Goal: Task Accomplishment & Management: Manage account settings

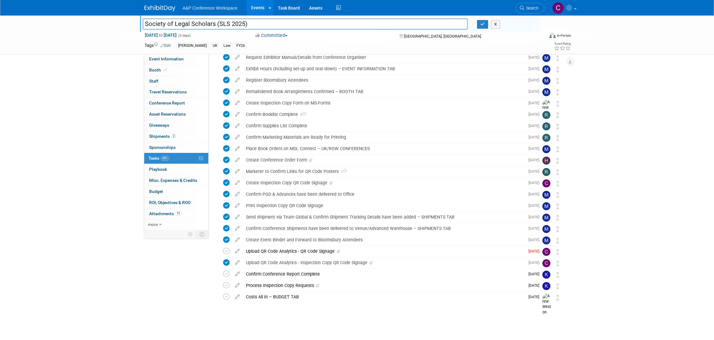
scroll to position [62, 0]
drag, startPoint x: 248, startPoint y: 23, endPoint x: 132, endPoint y: 23, distance: 116.3
click at [132, 23] on div "Society of Legal Scholars (SLS 2025) Society of Legal Scholars (SLS 2025) X Sep…" at bounding box center [357, 34] width 714 height 39
click at [293, 248] on div "Upload QR Code Analytics - QR Code Signage" at bounding box center [384, 251] width 282 height 10
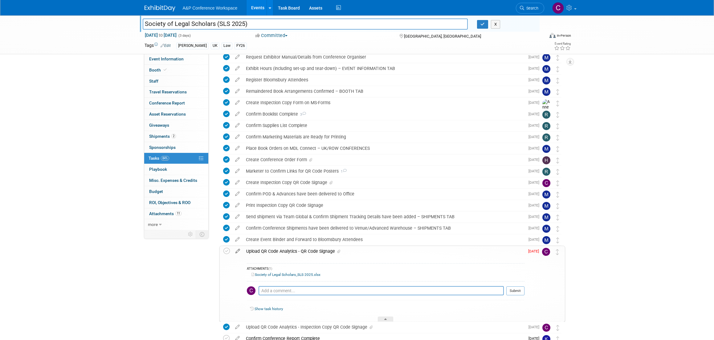
click at [238, 249] on icon at bounding box center [238, 250] width 11 height 8
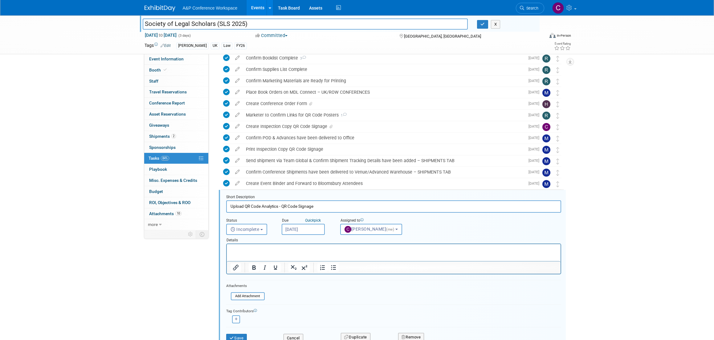
scroll to position [123, 0]
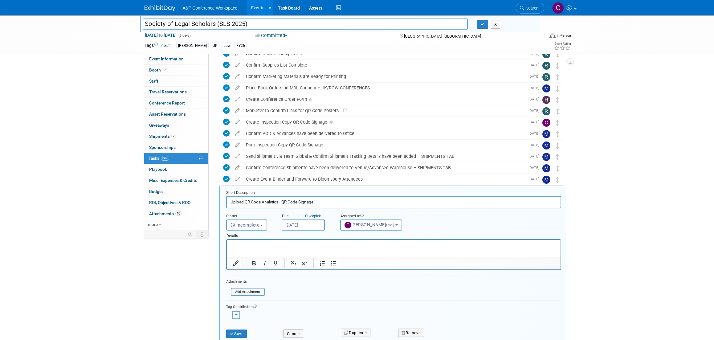
click at [279, 248] on p "Rich Text Area. Press ALT-0 for help." at bounding box center [393, 245] width 327 height 6
click at [271, 245] on p "Hello. I don't see the Create Labels for QR Code Banner" at bounding box center [393, 245] width 327 height 6
click at [337, 245] on p "Hello. I don't see the "Create Labels for QR Code Banner" at bounding box center [393, 245] width 327 height 6
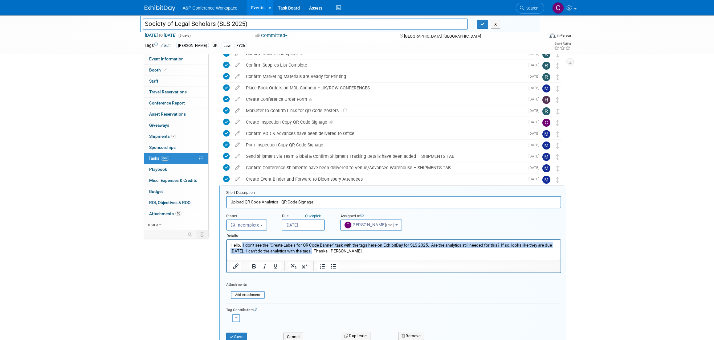
drag, startPoint x: 243, startPoint y: 244, endPoint x: 320, endPoint y: 253, distance: 77.5
click at [320, 253] on p "Hello. I don't see the "Create Labels for QR Code Banner" task with the tags he…" at bounding box center [393, 248] width 327 height 12
copy p "I don't see the "Create Labels for QR Code Banner" task with the tags here on E…"
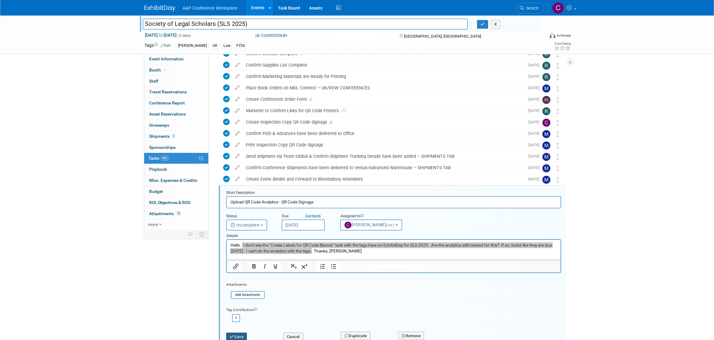
click at [240, 333] on button "Save" at bounding box center [236, 337] width 21 height 9
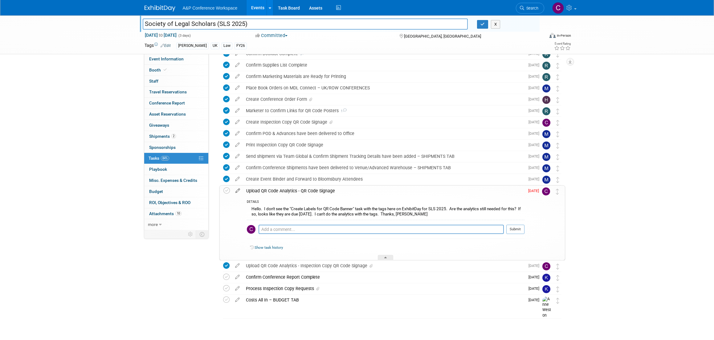
click at [238, 191] on icon at bounding box center [238, 190] width 11 height 8
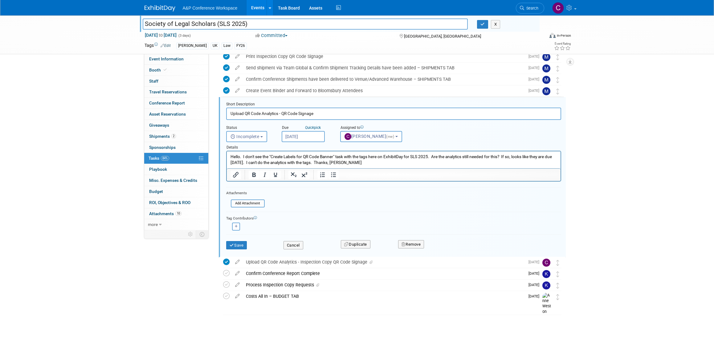
scroll to position [211, 0]
click at [265, 113] on input "Upload QR Code Analytics - QR Code Signage" at bounding box center [393, 114] width 335 height 12
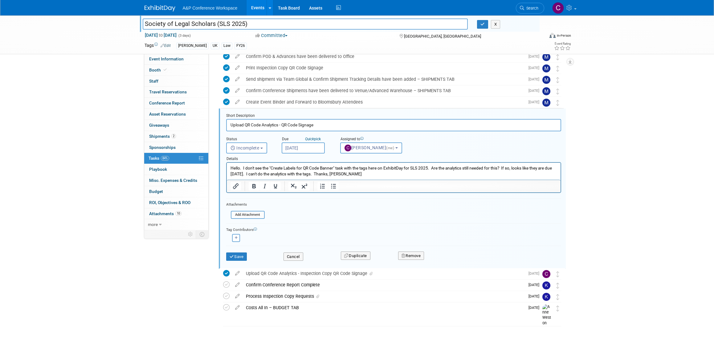
scroll to position [200, 0]
click at [241, 254] on button "Save" at bounding box center [236, 256] width 21 height 9
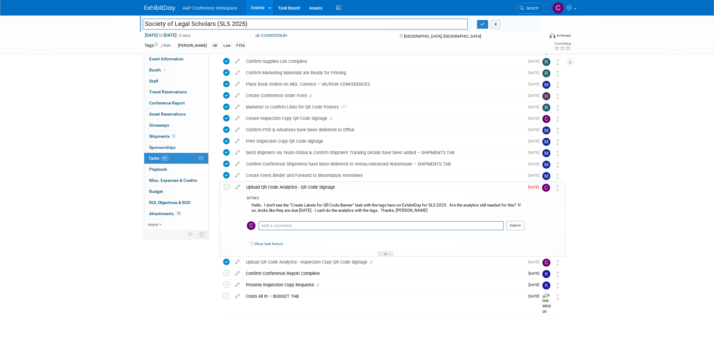
scroll to position [126, 0]
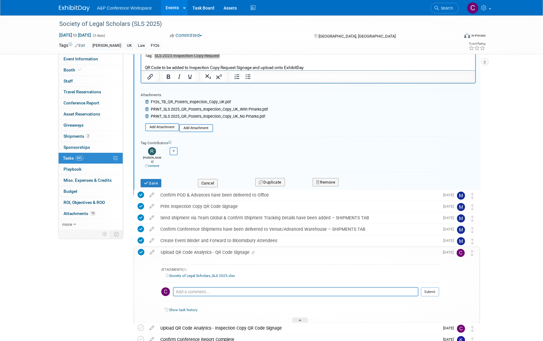
scroll to position [273, 0]
click at [447, 10] on span "Search" at bounding box center [446, 8] width 14 height 5
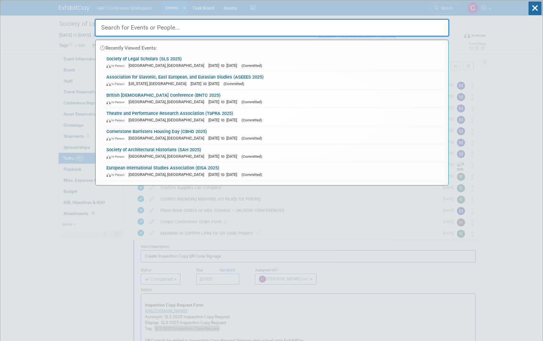
paste input "DHS 2025"
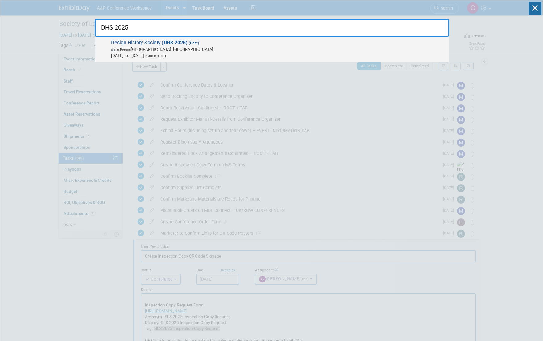
type input "DHS 2025"
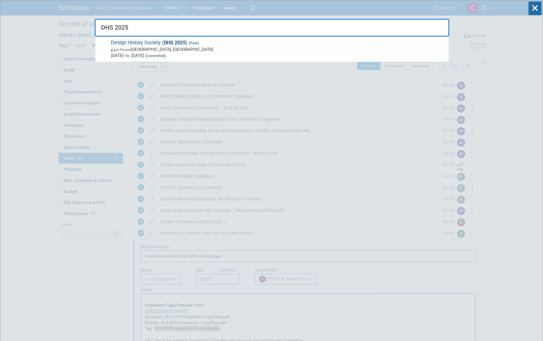
click at [179, 47] on span "In-Person Ankara, Türkiye" at bounding box center [278, 49] width 335 height 6
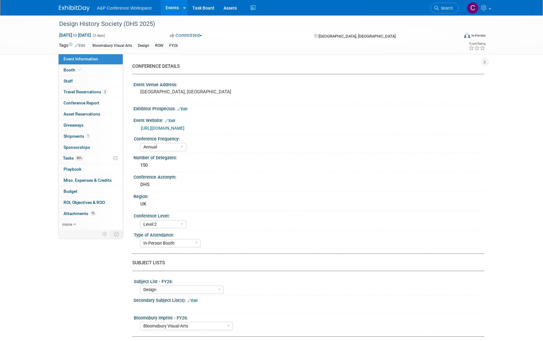
select select "Annual"
select select "Level 2"
select select "In-Person Booth"
select select "Design"
select select "Bloomsbury Visual Arts"
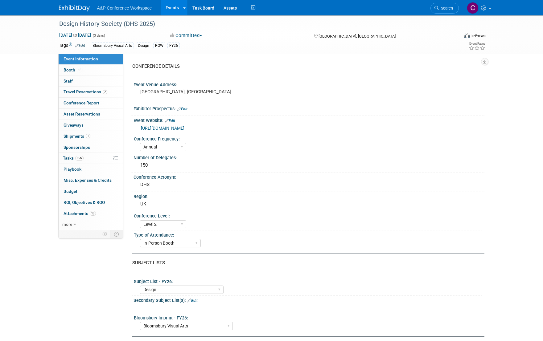
select select "[PERSON_NAME]"
select select "Networking/Commissioning"
click at [67, 156] on span "Tasks 85%" at bounding box center [73, 158] width 21 height 5
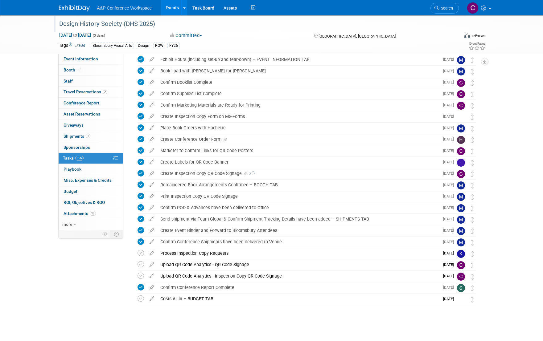
scroll to position [84, 0]
drag, startPoint x: 126, startPoint y: 23, endPoint x: 150, endPoint y: 24, distance: 24.4
click at [150, 24] on div "Design History Society (DHS 2025)" at bounding box center [253, 24] width 393 height 11
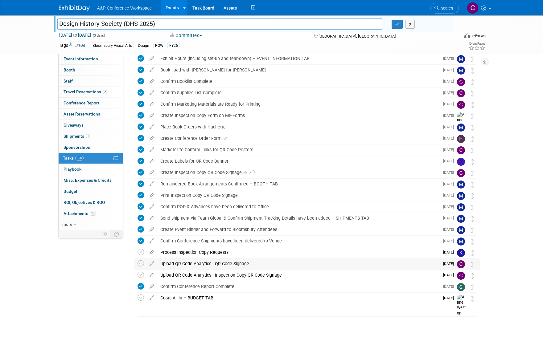
click at [285, 266] on div "Upload QR Code Analytics - QR Code Signage" at bounding box center [298, 264] width 282 height 10
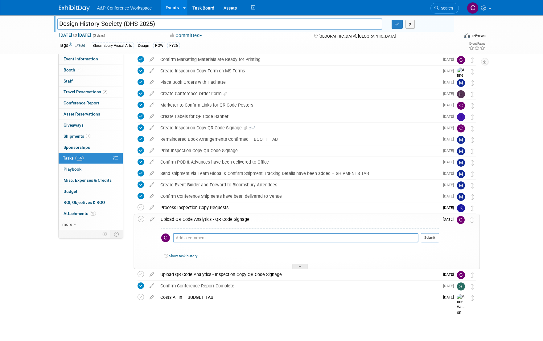
scroll to position [128, 0]
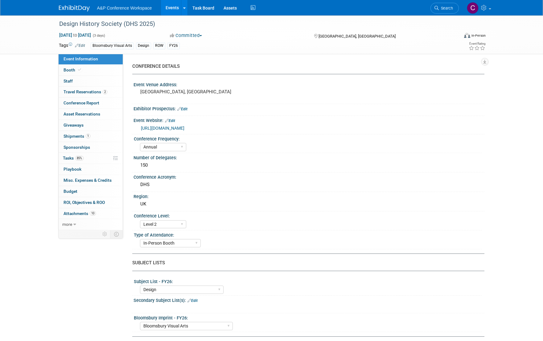
select select "Annual"
select select "Level 2"
select select "In-Person Booth"
select select "Design"
select select "Bloomsbury Visual Arts"
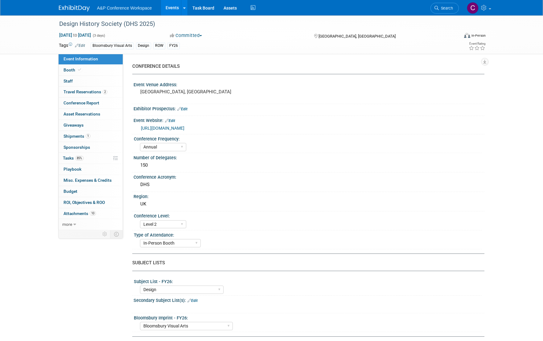
select select "[PERSON_NAME]"
select select "Networking/Commissioning"
click at [441, 9] on span "Search" at bounding box center [446, 8] width 14 height 5
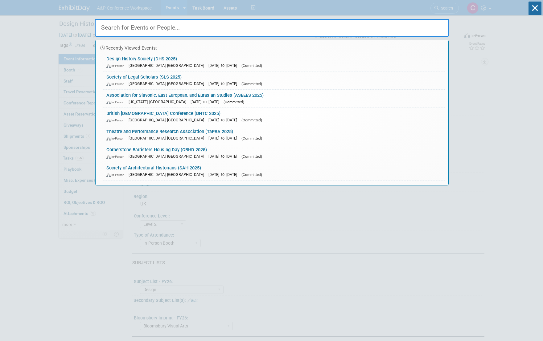
paste input "SLS 2025"
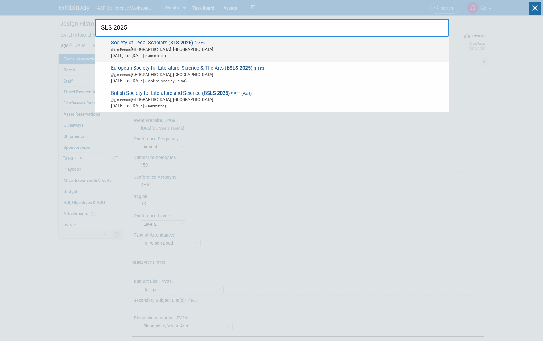
type input "SLS 2025"
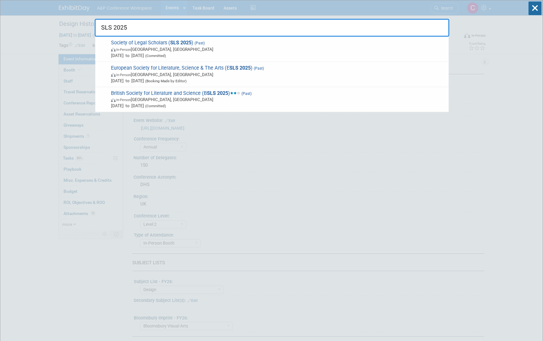
click at [187, 43] on strong "SLS 2025" at bounding box center [180, 43] width 21 height 6
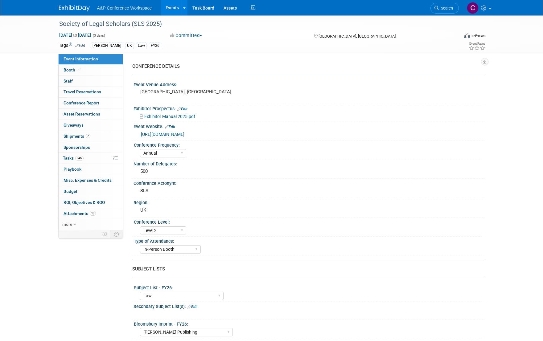
select select "Annual"
select select "Level 2"
select select "In-Person Booth"
select select "Law"
select select "[PERSON_NAME] Publishing"
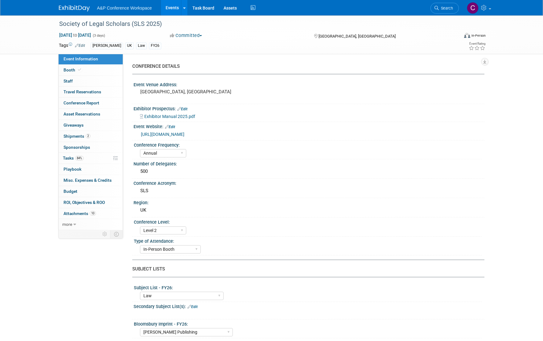
select select "[PERSON_NAME]"
select select "Ros Jubber"
select select "Networking/Commissioning"
click at [67, 156] on span "Tasks 84%" at bounding box center [73, 158] width 21 height 5
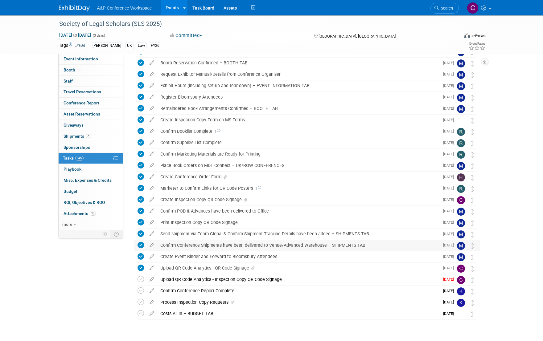
scroll to position [42, 0]
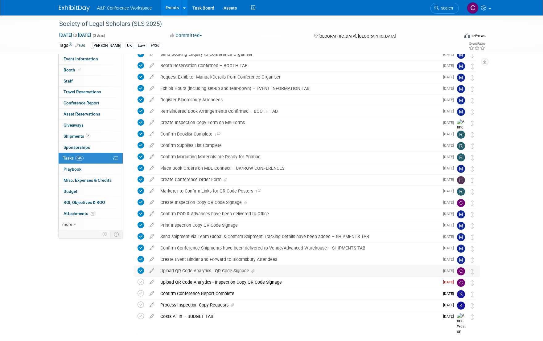
click at [181, 271] on div "Upload QR Code Analytics - QR Code Signage" at bounding box center [298, 271] width 282 height 10
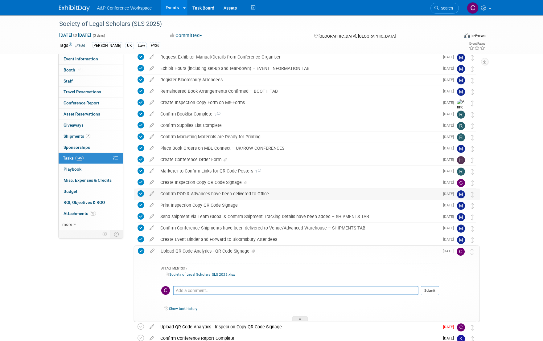
scroll to position [54, 0]
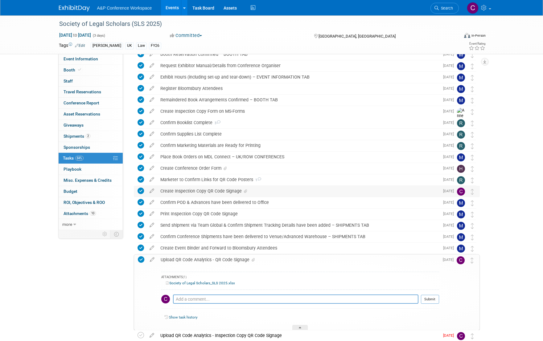
click at [191, 191] on div "Create Inspection Copy QR Code Signage" at bounding box center [298, 191] width 282 height 10
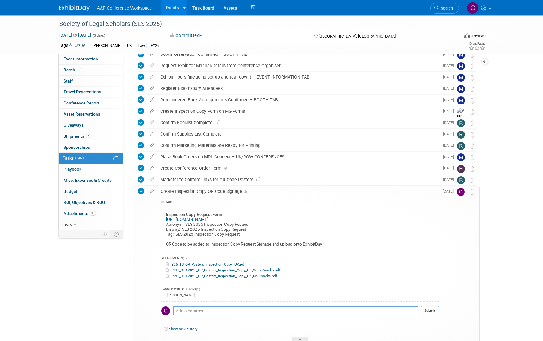
click at [154, 190] on icon at bounding box center [152, 190] width 11 height 8
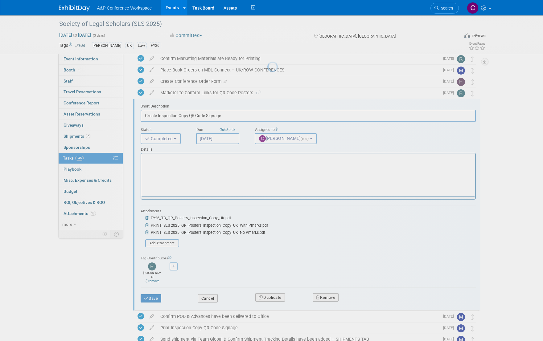
scroll to position [0, 0]
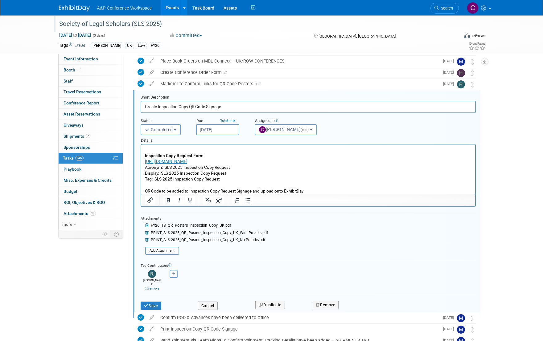
drag, startPoint x: 161, startPoint y: 24, endPoint x: 55, endPoint y: 26, distance: 105.5
click at [55, 26] on div "Society of Legal Scholars (SLS 2025)" at bounding box center [254, 23] width 400 height 17
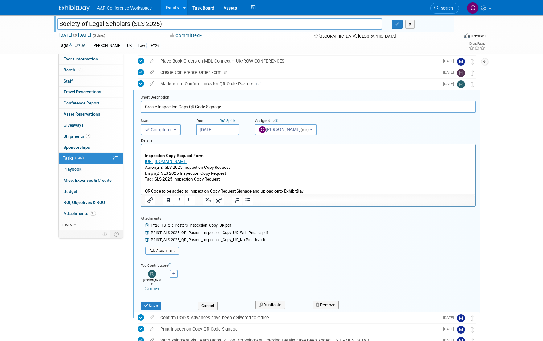
click at [88, 24] on input "Society of Legal Scholars (SLS 2025)" at bounding box center [220, 24] width 326 height 11
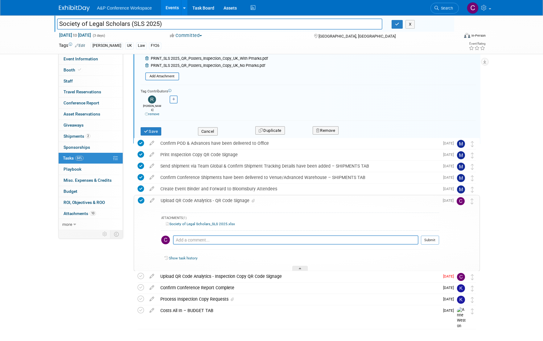
scroll to position [326, 0]
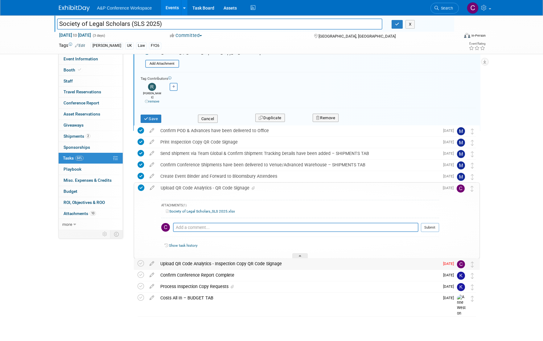
click at [205, 265] on div "Upload QR Code Analytics - Inspection Copy QR Code Signage" at bounding box center [298, 264] width 282 height 10
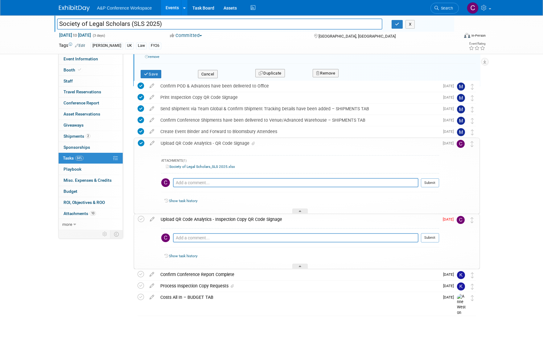
scroll to position [381, 0]
click at [152, 220] on icon at bounding box center [152, 219] width 11 height 8
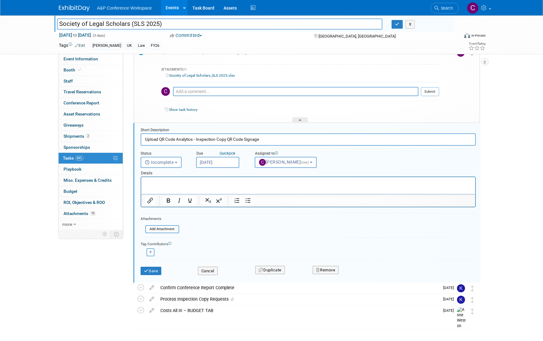
scroll to position [0, 0]
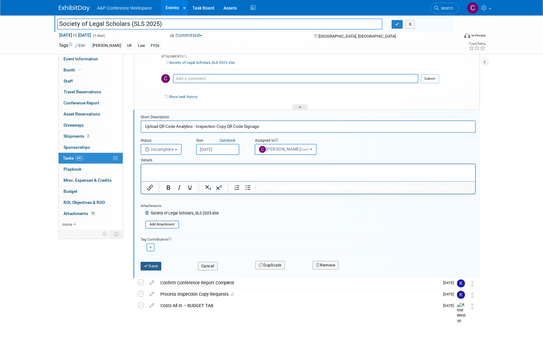
click at [156, 263] on button "Save" at bounding box center [151, 266] width 21 height 9
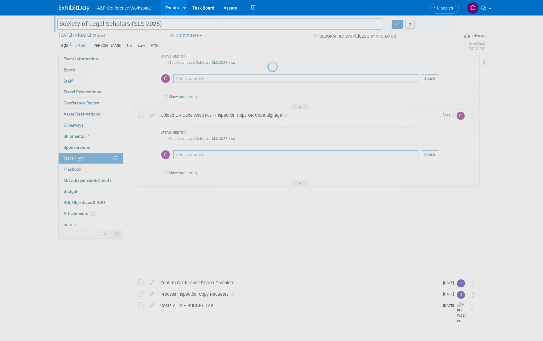
scroll to position [456, 0]
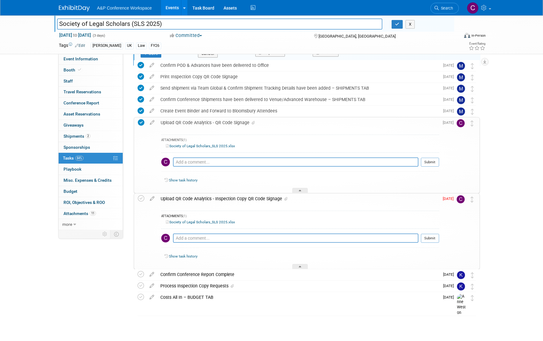
drag, startPoint x: 140, startPoint y: 145, endPoint x: 141, endPoint y: 150, distance: 5.2
click at [140, 195] on icon at bounding box center [141, 198] width 6 height 6
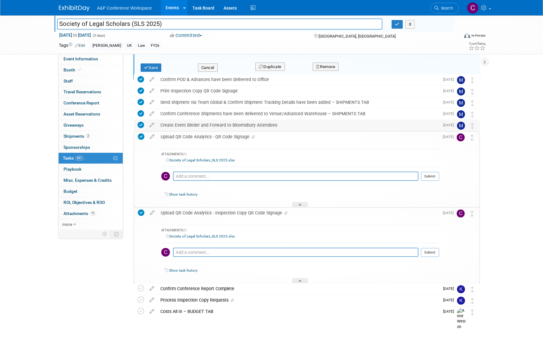
scroll to position [380, 0]
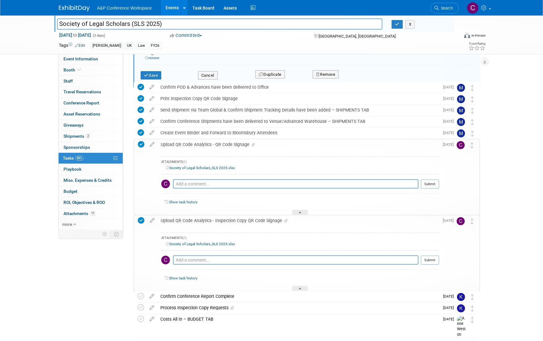
click at [139, 144] on icon at bounding box center [141, 144] width 6 height 6
click at [152, 143] on icon at bounding box center [152, 143] width 11 height 8
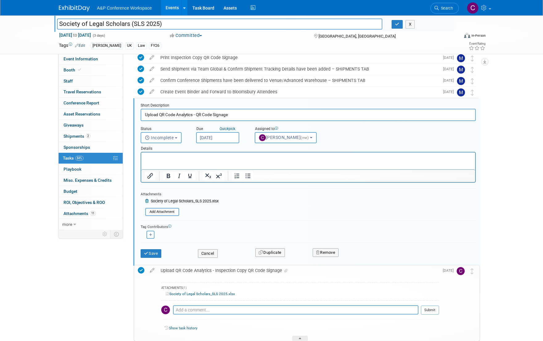
scroll to position [429, 0]
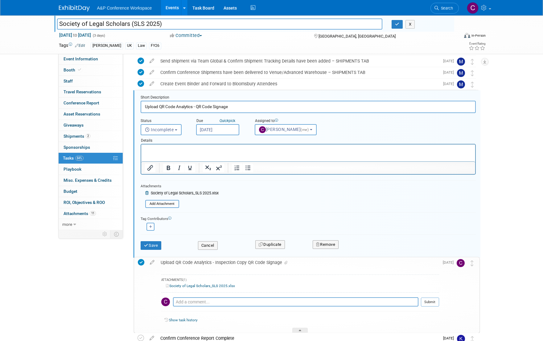
click at [146, 192] on icon at bounding box center [147, 193] width 5 height 4
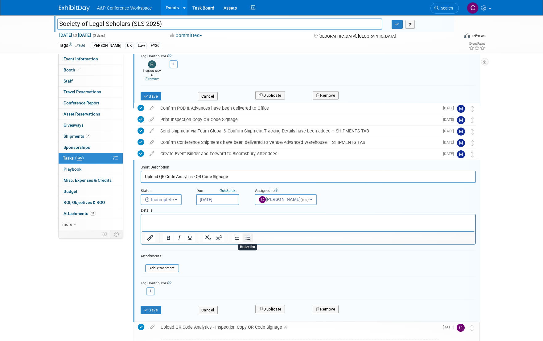
scroll to position [357, 0]
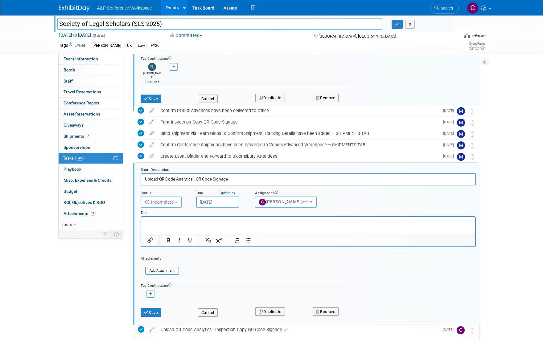
click at [130, 21] on input "Society of Legal Scholars (SLS 2025)" at bounding box center [220, 24] width 326 height 11
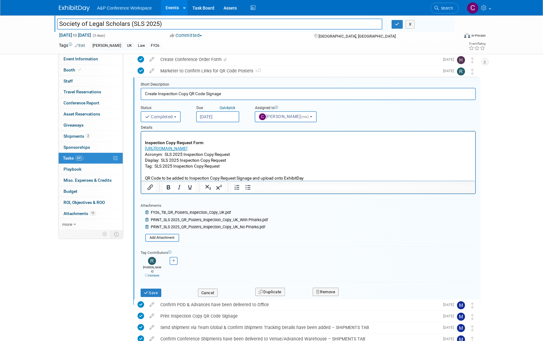
scroll to position [164, 0]
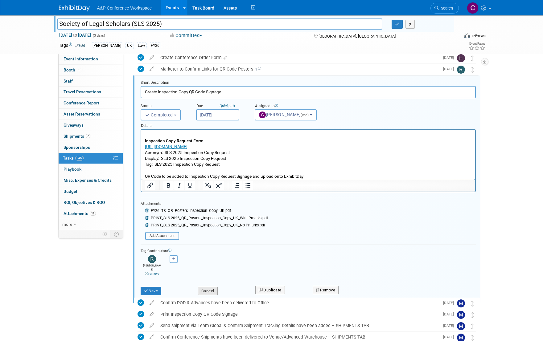
click at [207, 287] on button "Cancel" at bounding box center [208, 291] width 20 height 9
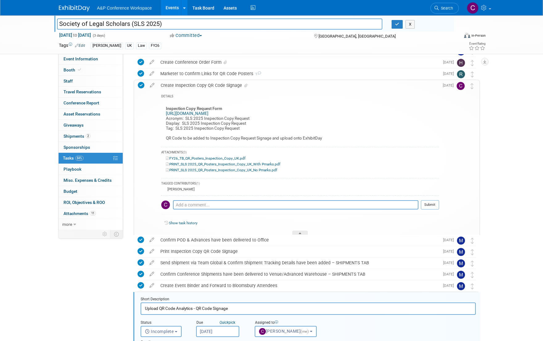
scroll to position [169, 0]
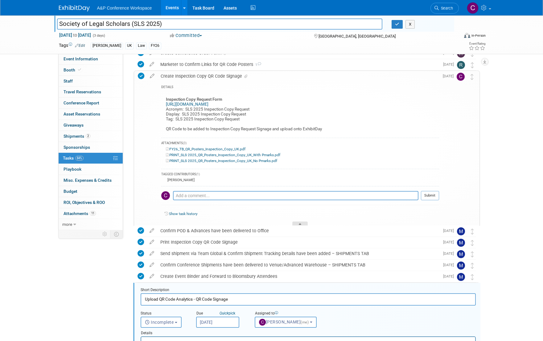
click at [301, 224] on icon at bounding box center [300, 226] width 2 height 4
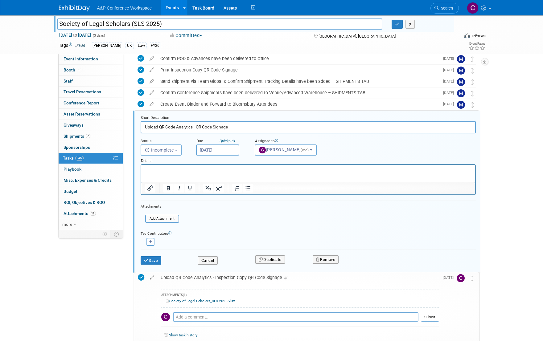
scroll to position [198, 0]
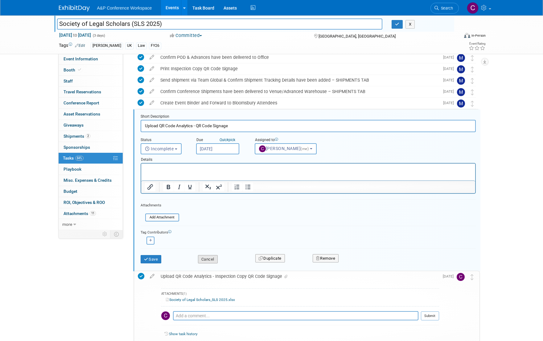
click at [210, 257] on button "Cancel" at bounding box center [208, 259] width 20 height 9
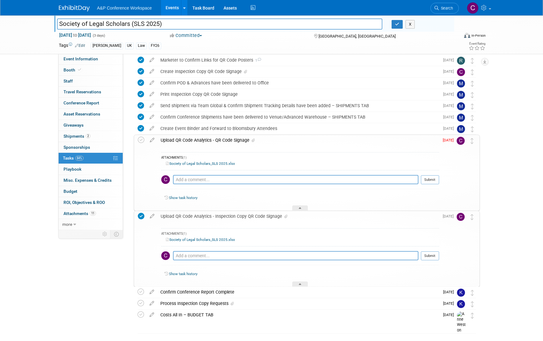
scroll to position [173, 0]
click at [172, 140] on div "Upload QR Code Analytics - QR Code Signage" at bounding box center [299, 140] width 282 height 10
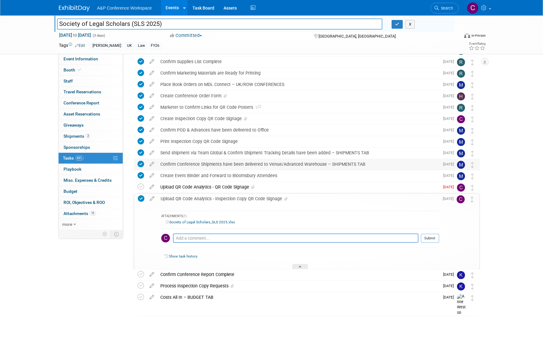
scroll to position [126, 0]
click at [192, 187] on div "Upload QR Code Analytics - QR Code Signage" at bounding box center [298, 187] width 282 height 10
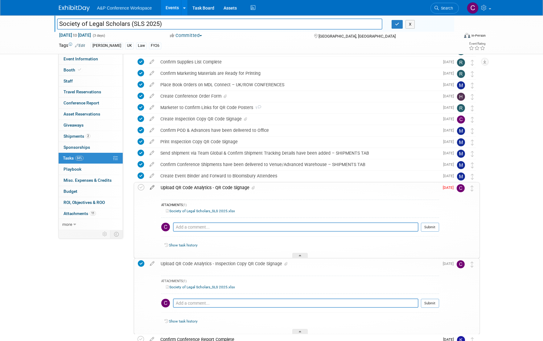
click at [151, 187] on icon at bounding box center [152, 187] width 11 height 8
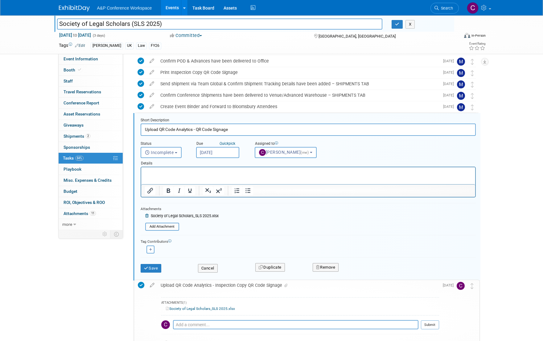
scroll to position [218, 0]
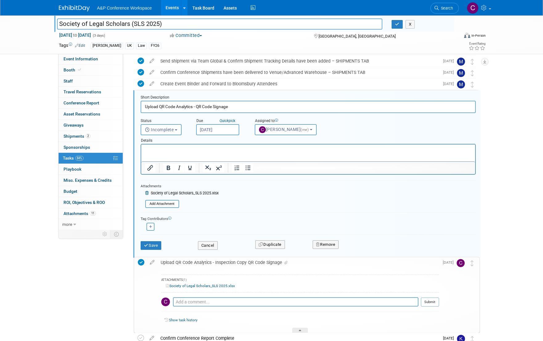
click at [147, 192] on icon at bounding box center [147, 193] width 5 height 4
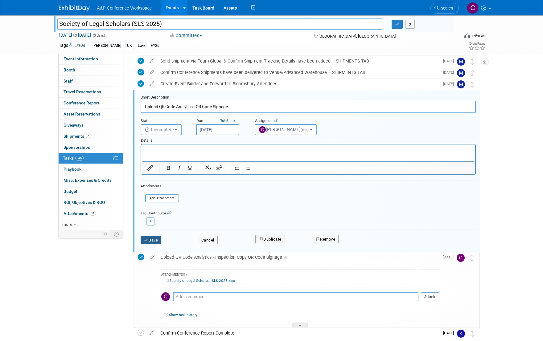
click at [156, 241] on button "Save" at bounding box center [151, 240] width 21 height 9
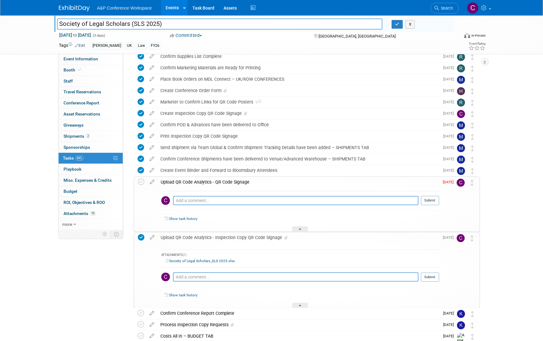
scroll to position [130, 0]
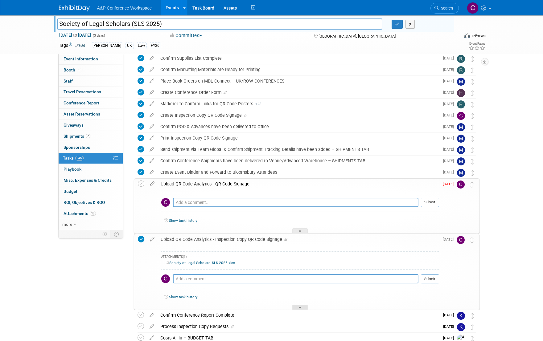
click at [302, 307] on div at bounding box center [299, 307] width 15 height 5
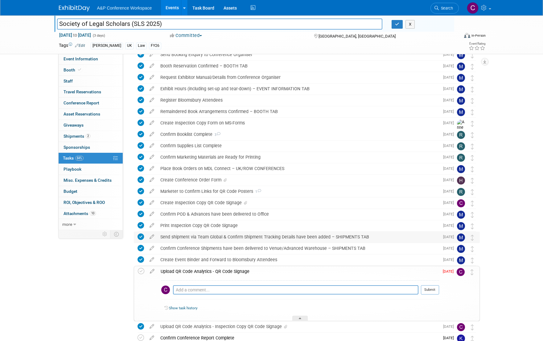
scroll to position [32, 0]
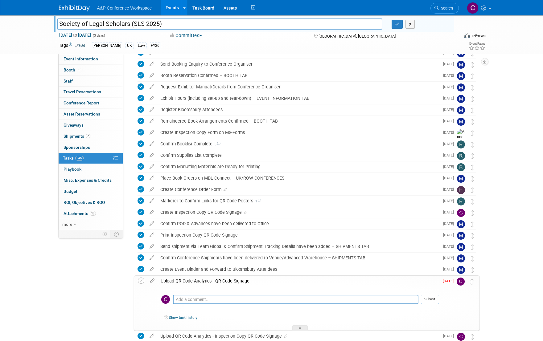
drag, startPoint x: 250, startPoint y: 281, endPoint x: 170, endPoint y: 280, distance: 80.8
click at [170, 280] on div "Upload QR Code Analytics - QR Code Signage" at bounding box center [299, 281] width 282 height 10
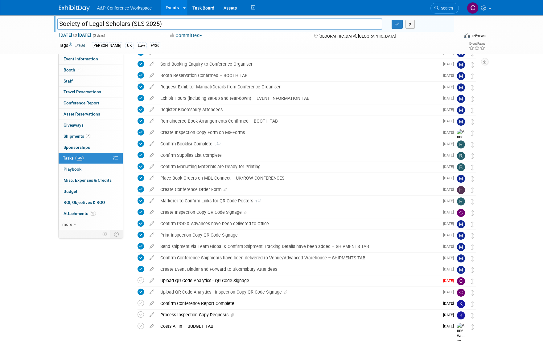
click at [166, 280] on div "Upload QR Code Analytics - QR Code Signage" at bounding box center [298, 281] width 282 height 10
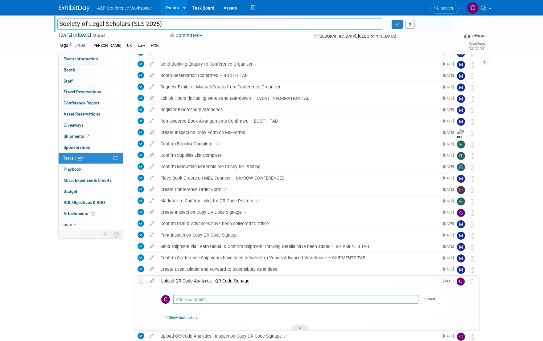
drag, startPoint x: 160, startPoint y: 281, endPoint x: 232, endPoint y: 288, distance: 72.4
click at [225, 287] on td "Upload QR Code Analytics - QR Code Signage Pro tip: Press Ctrl-Enter to submit …" at bounding box center [299, 303] width 282 height 55
click at [151, 279] on icon at bounding box center [152, 280] width 11 height 8
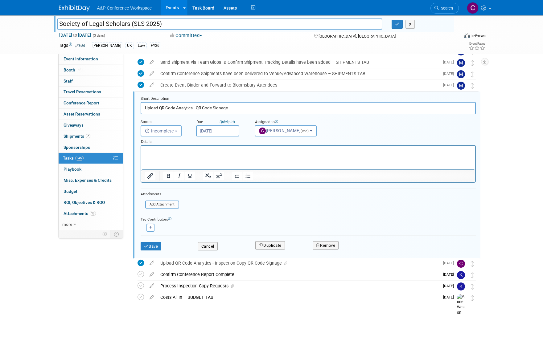
scroll to position [216, 0]
drag, startPoint x: 233, startPoint y: 107, endPoint x: 134, endPoint y: 105, distance: 99.3
click at [134, 105] on div "Short Description Upload QR Code Analytics - QR Code Signage Status <i class="f…" at bounding box center [306, 175] width 347 height 167
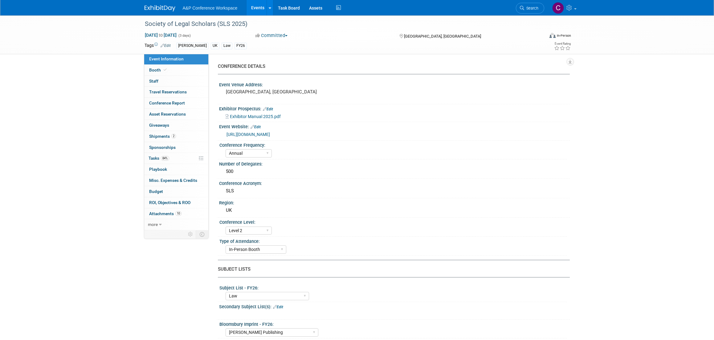
select select "Annual"
select select "Level 2"
select select "In-Person Booth"
select select "Law"
select select "[PERSON_NAME] Publishing"
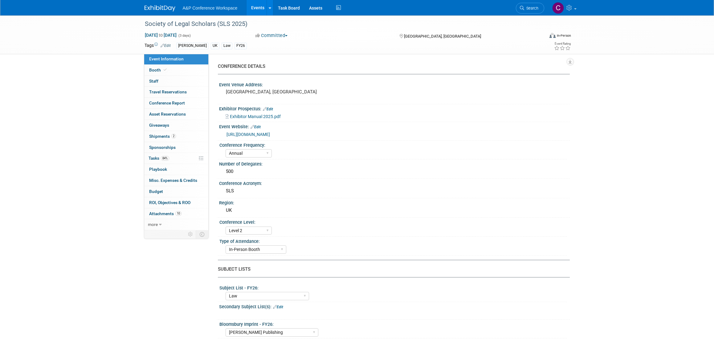
select select "[PERSON_NAME]"
select select "Ros Jubber"
select select "Networking/Commissioning"
click at [531, 9] on span "Search" at bounding box center [532, 8] width 14 height 5
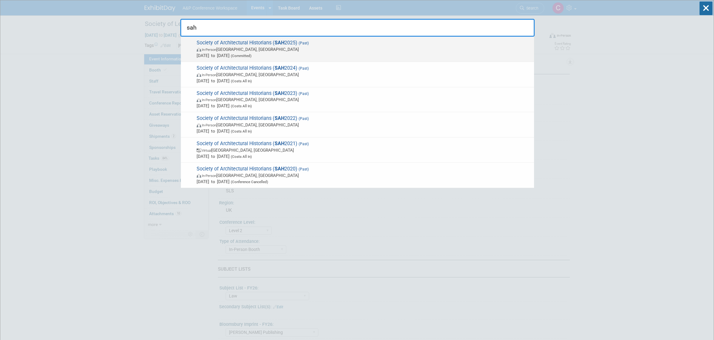
type input "sah"
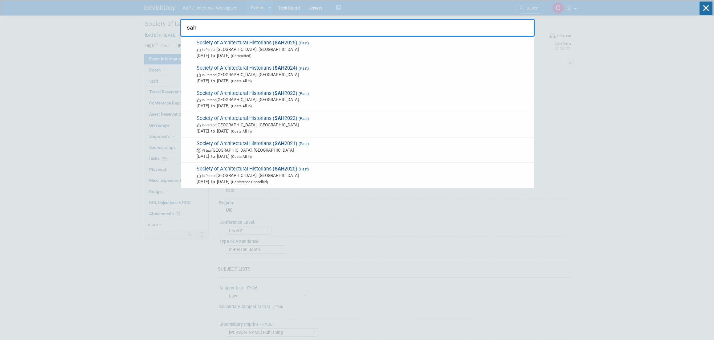
click at [292, 45] on span "Society of Architectural Historians ( SAH 2025) (Past) In-Person [GEOGRAPHIC_DA…" at bounding box center [363, 49] width 336 height 19
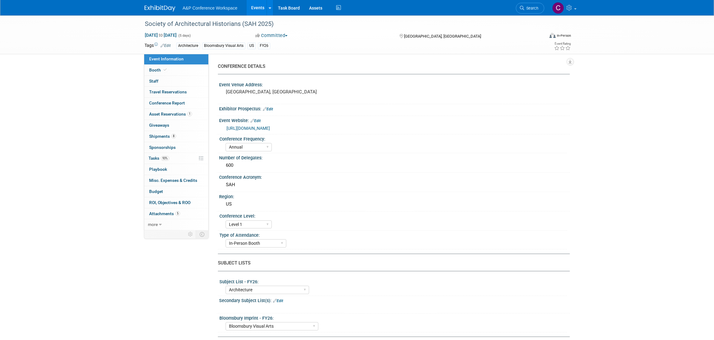
select select "Annual"
select select "Level 1"
select select "In-Person Booth"
select select "Architecture"
select select "Bloomsbury Visual Arts"
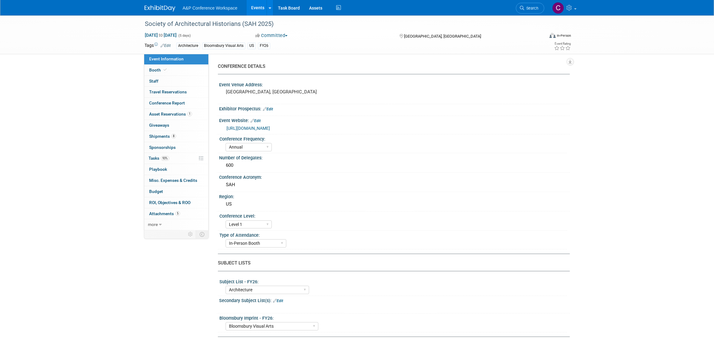
select select "[PERSON_NAME]"
select select "Networking/Commissioning"
click at [154, 158] on span "Tasks 93%" at bounding box center [159, 158] width 21 height 5
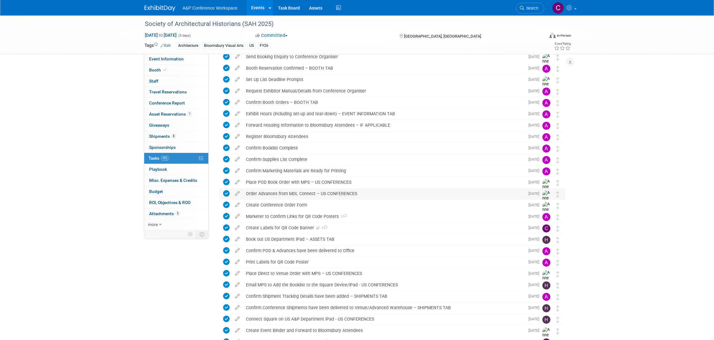
scroll to position [41, 0]
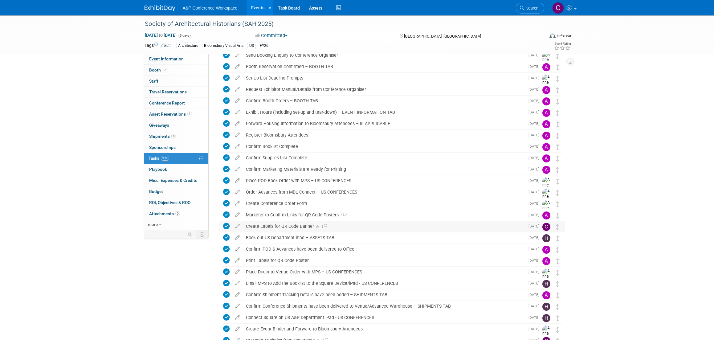
click at [302, 225] on div "Create Labels for QR Code Banner 1" at bounding box center [384, 226] width 282 height 10
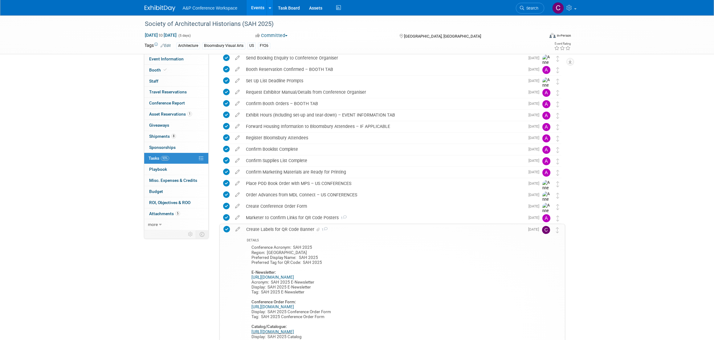
scroll to position [38, 0]
click at [238, 230] on icon at bounding box center [238, 229] width 11 height 8
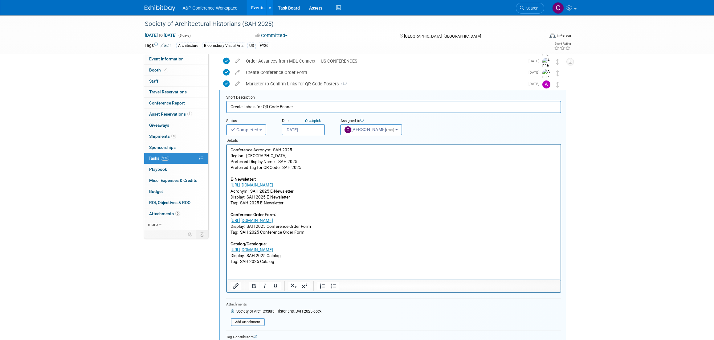
scroll to position [173, 0]
drag, startPoint x: 293, startPoint y: 105, endPoint x: 216, endPoint y: 104, distance: 76.5
click at [216, 104] on div "Short Description Create Labels for QR Code Banner Status <i class="far fa-cloc…" at bounding box center [390, 232] width 349 height 286
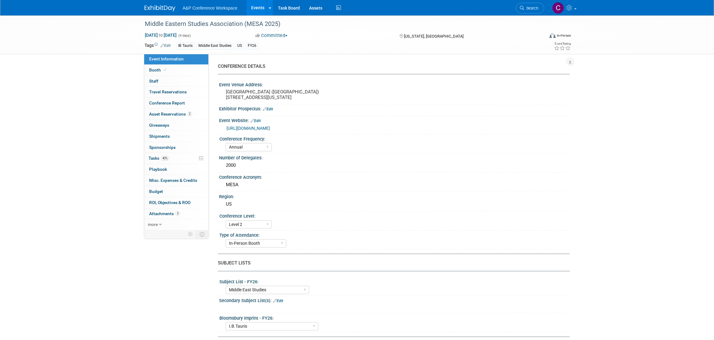
select select "Annual"
select select "Level 2"
select select "In-Person Booth"
select select "Middle East Studies"
select select "I.B.Tauris"
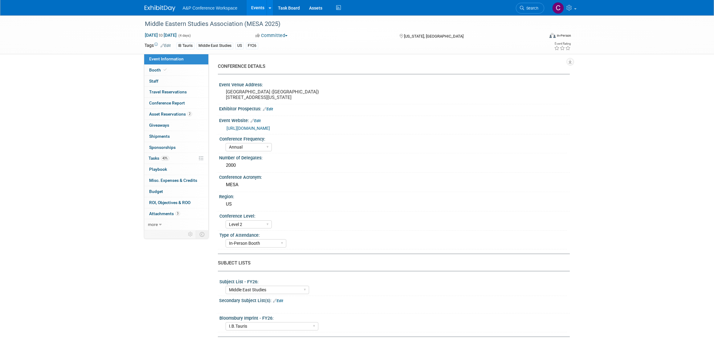
select select "[PERSON_NAME]"
select select "Networking/Commissioning"
click at [155, 157] on span "Tasks 43%" at bounding box center [159, 158] width 21 height 5
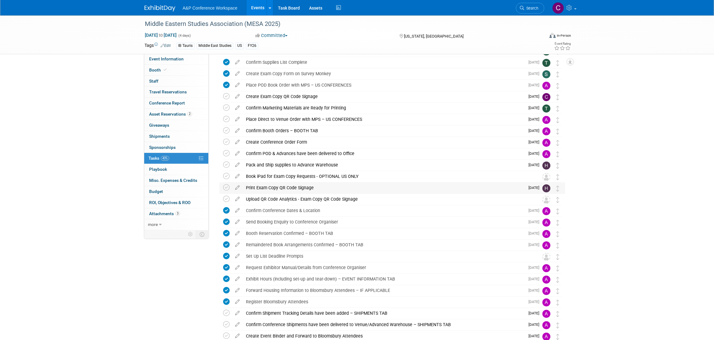
scroll to position [35, 0]
click at [281, 95] on div "Create Exam Copy QR Code Signage" at bounding box center [384, 95] width 282 height 10
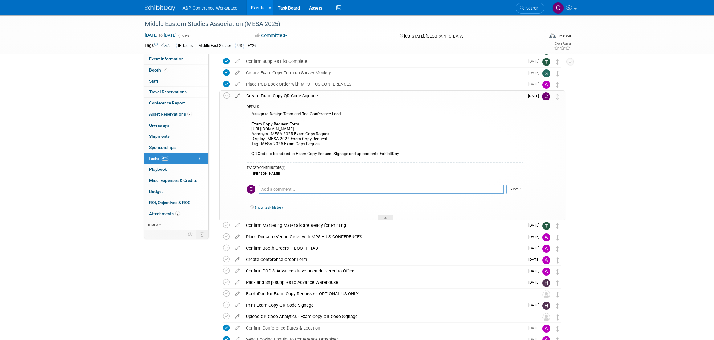
click at [237, 96] on icon at bounding box center [238, 95] width 11 height 8
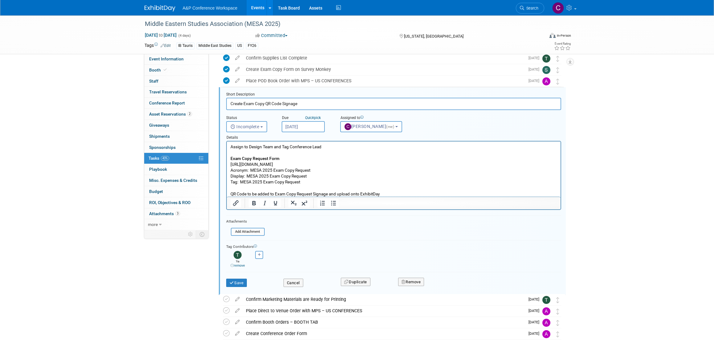
scroll to position [39, 0]
drag, startPoint x: 231, startPoint y: 163, endPoint x: 314, endPoint y: 163, distance: 83.0
click at [314, 163] on p "Assign to Design Team and Tag Conference Lead Exam Copy Request Form https://ww…" at bounding box center [393, 169] width 327 height 53
copy p "https://www.surveymonkey.com/r/N6X7538"
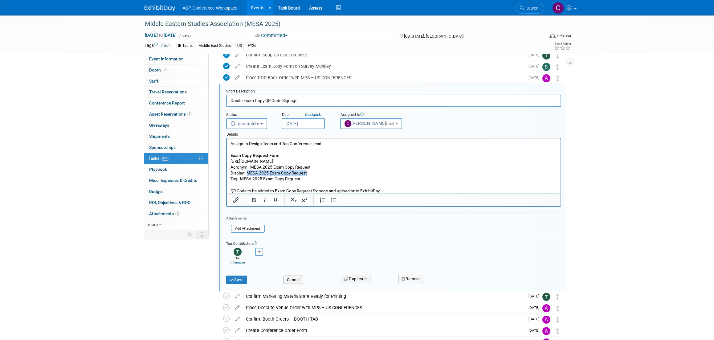
scroll to position [42, 0]
drag, startPoint x: 247, startPoint y: 172, endPoint x: 314, endPoint y: 186, distance: 69.1
click at [307, 172] on p "Assign to Design Team and Tag Conference Lead Exam Copy Request Form https://ww…" at bounding box center [393, 166] width 327 height 53
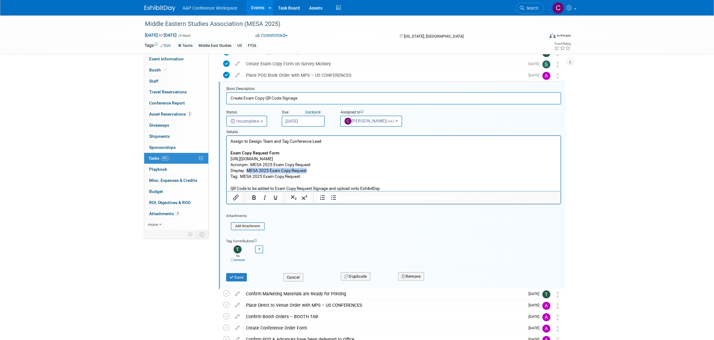
scroll to position [44, 0]
copy p "MESA 2025 Exam Copy Request"
drag, startPoint x: 241, startPoint y: 175, endPoint x: 299, endPoint y: 179, distance: 58.4
click at [299, 179] on p "Assign to Design Team and Tag Conference Lead Exam Copy Request Form https://ww…" at bounding box center [393, 164] width 327 height 53
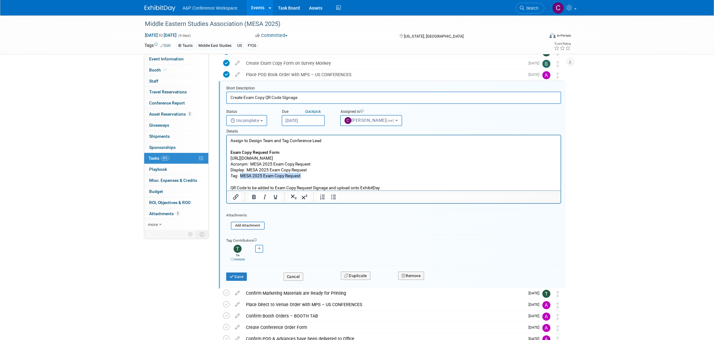
copy p "MESA 2025 Exam Copy Request"
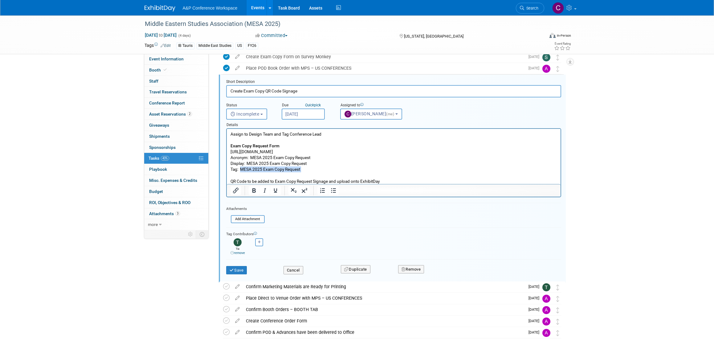
scroll to position [54, 0]
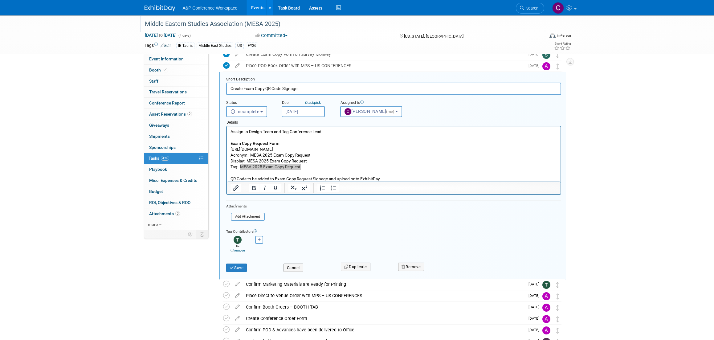
click at [242, 25] on div "Middle Eastern Studies Association (MESA 2025)" at bounding box center [339, 24] width 393 height 11
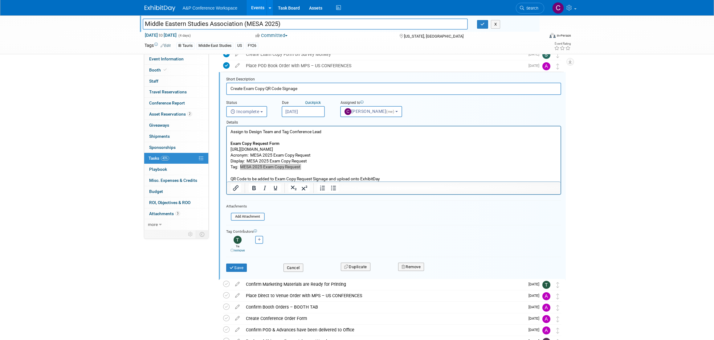
click at [242, 25] on input "Middle Eastern Studies Association (MESA 2025)" at bounding box center [306, 24] width 326 height 11
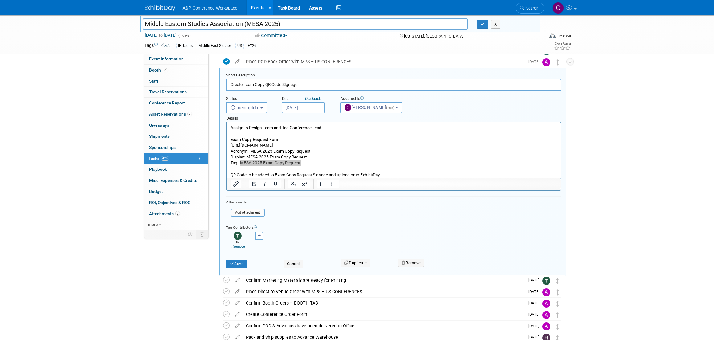
click at [255, 23] on input "Middle Eastern Studies Association (MESA 2025)" at bounding box center [306, 24] width 326 height 11
drag, startPoint x: 246, startPoint y: 24, endPoint x: 278, endPoint y: 26, distance: 32.1
click at [278, 26] on input "Middle Eastern Studies Association (MESA 2025)" at bounding box center [306, 24] width 326 height 11
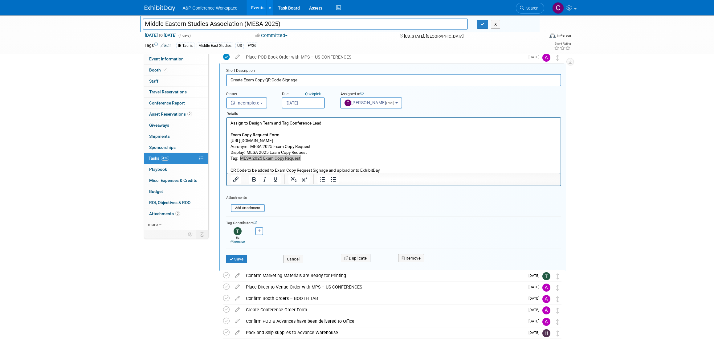
scroll to position [64, 0]
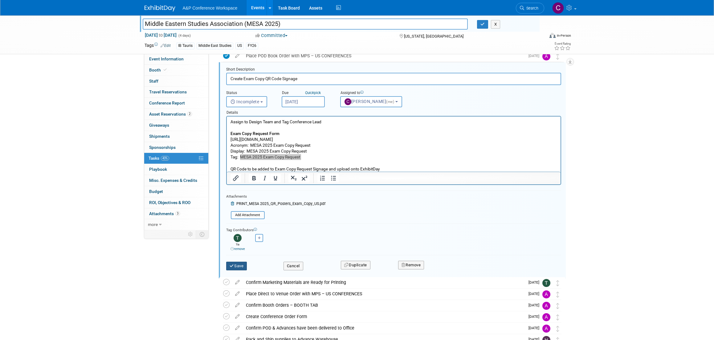
click at [242, 265] on button "Save" at bounding box center [236, 266] width 21 height 9
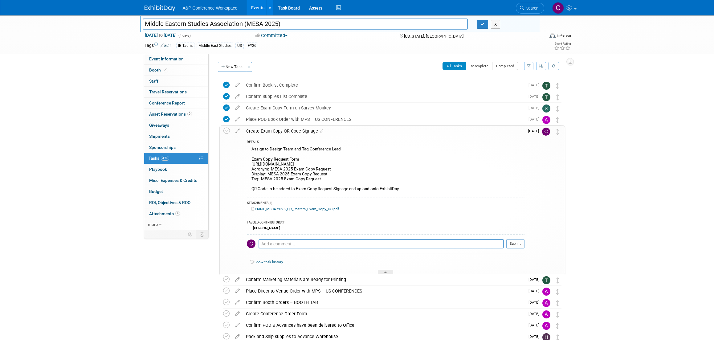
scroll to position [0, 0]
click at [228, 131] on icon at bounding box center [227, 131] width 6 height 6
